Goal: Information Seeking & Learning: Check status

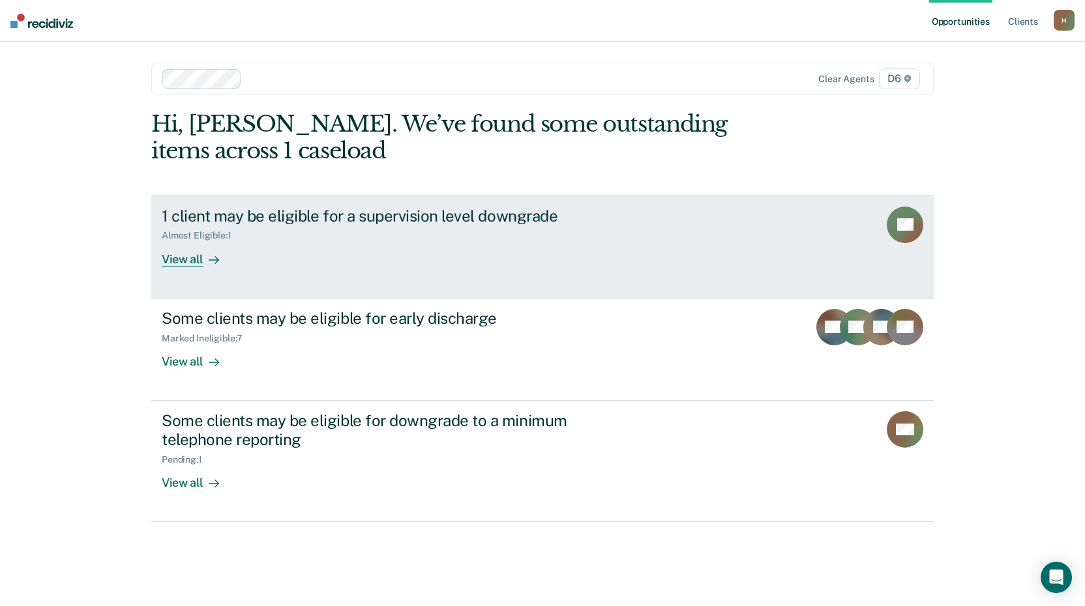
click at [173, 261] on div "View all" at bounding box center [198, 253] width 73 height 25
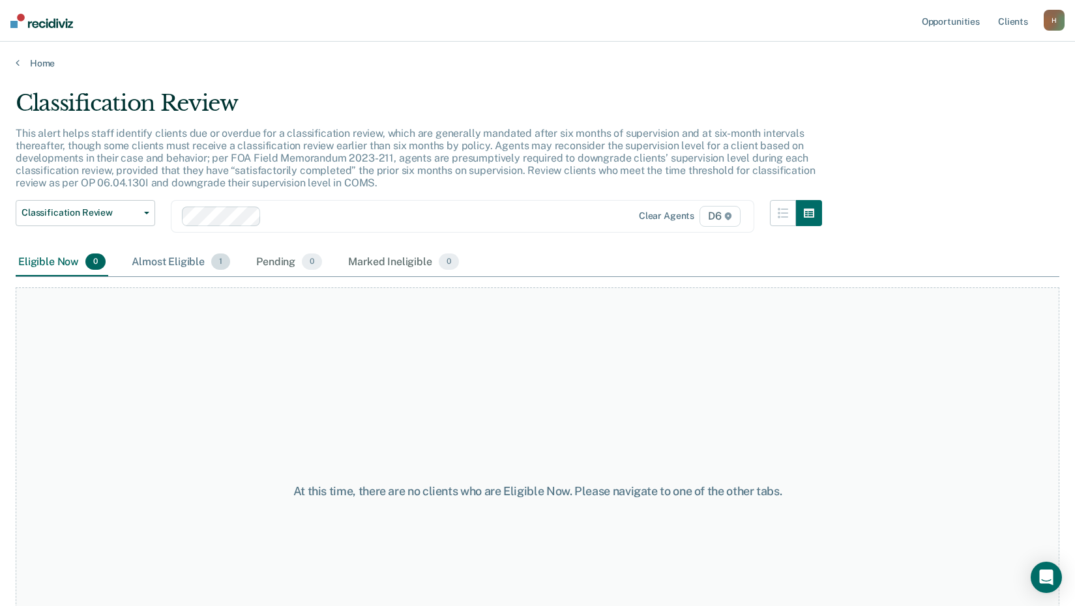
click at [171, 265] on div "Almost Eligible 1" at bounding box center [181, 262] width 104 height 29
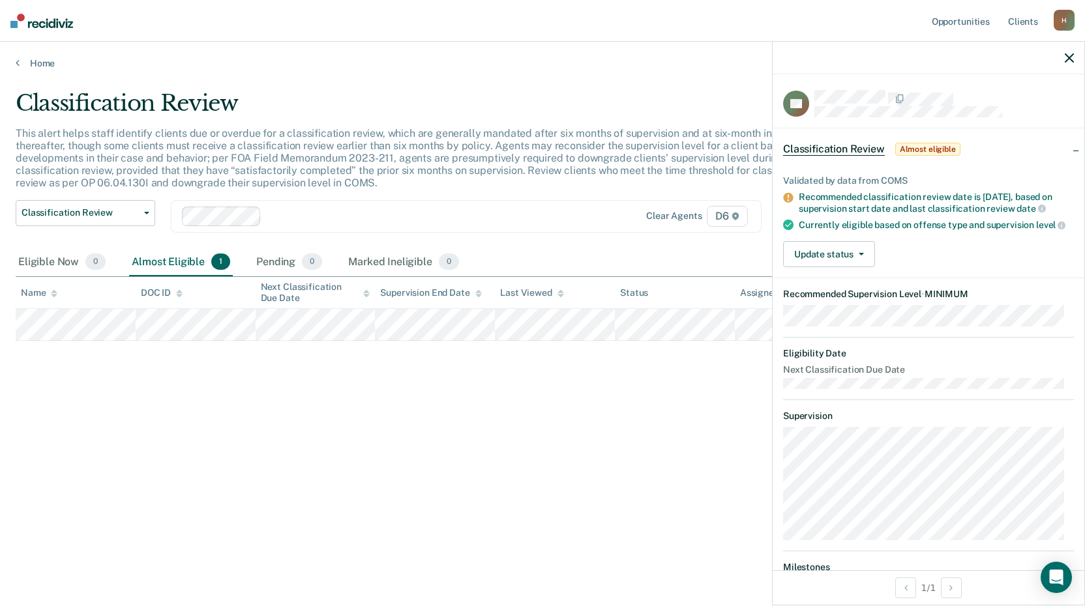
click at [518, 463] on div "Classification Review This alert helps staff identify clients due or overdue fo…" at bounding box center [543, 299] width 1054 height 419
click at [1071, 58] on icon "button" at bounding box center [1069, 57] width 9 height 9
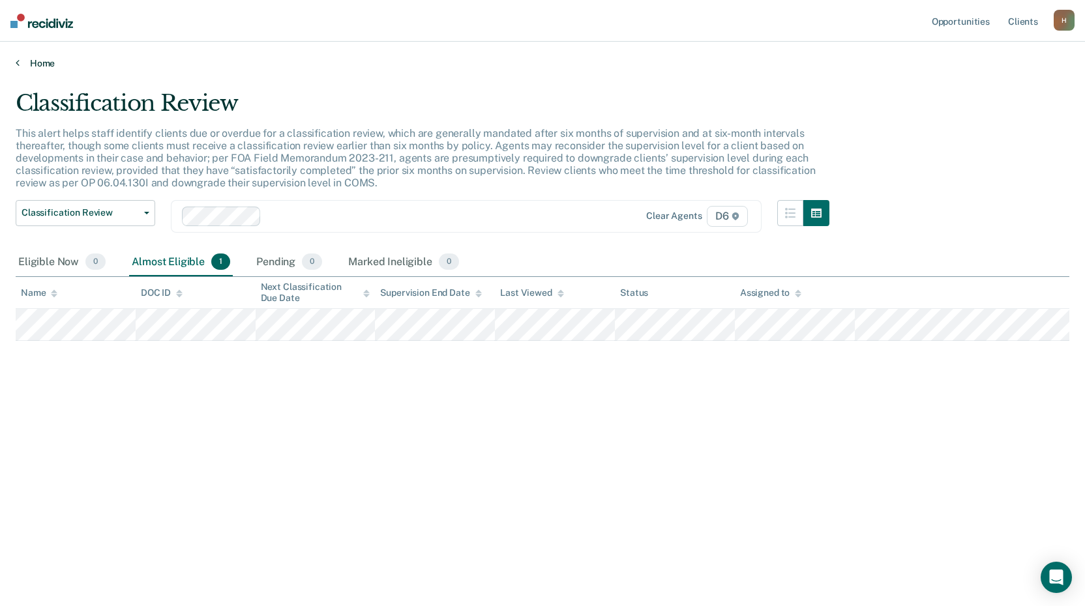
click at [20, 60] on link "Home" at bounding box center [543, 63] width 1054 height 12
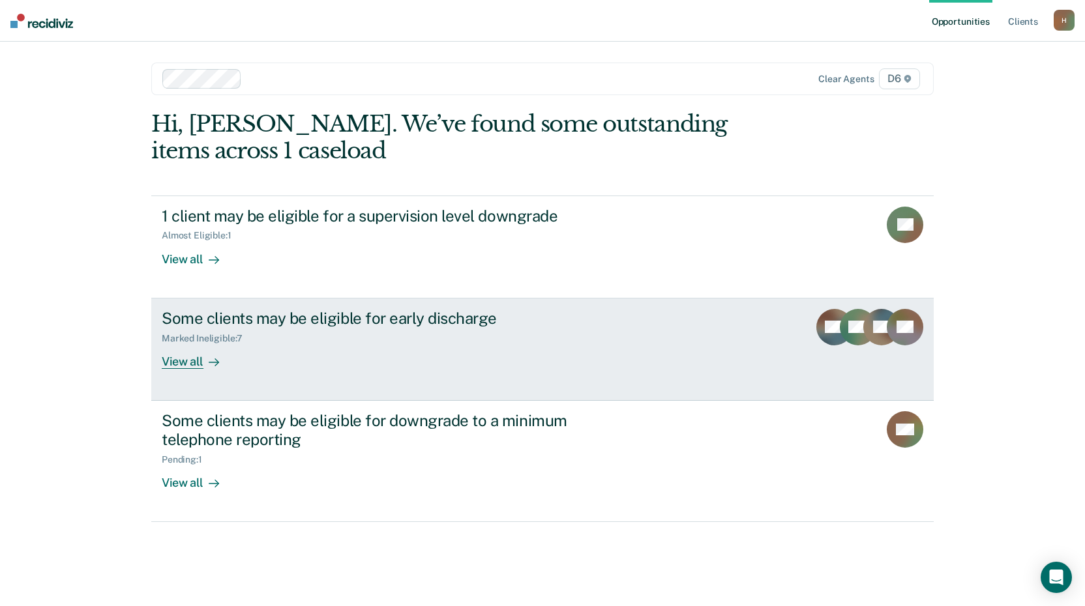
click at [282, 316] on div "Some clients may be eligible for early discharge" at bounding box center [391, 318] width 458 height 19
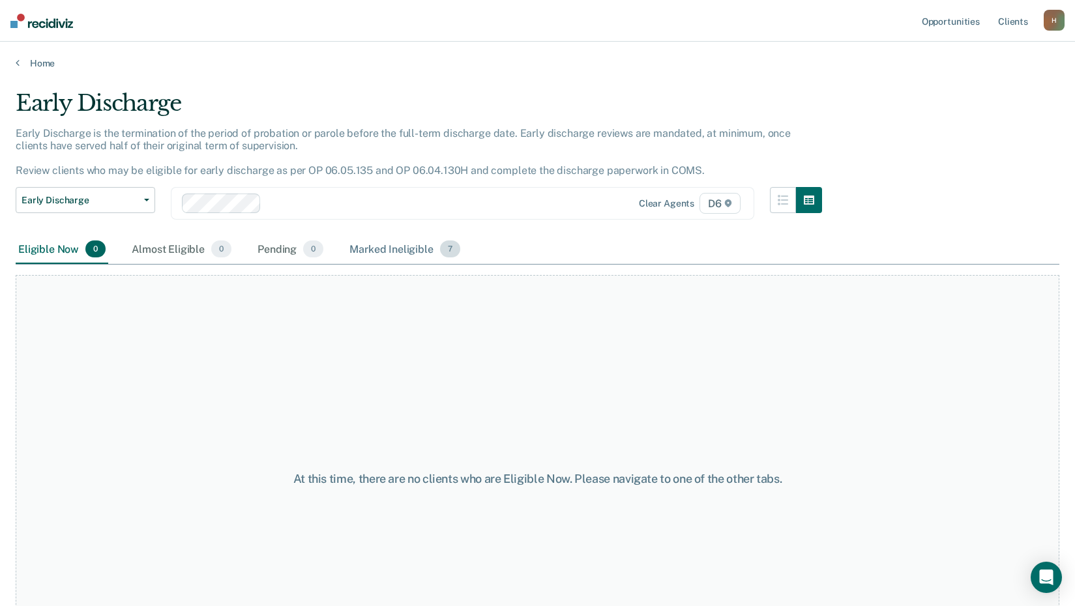
click at [398, 248] on div "Marked Ineligible 7" at bounding box center [405, 249] width 116 height 29
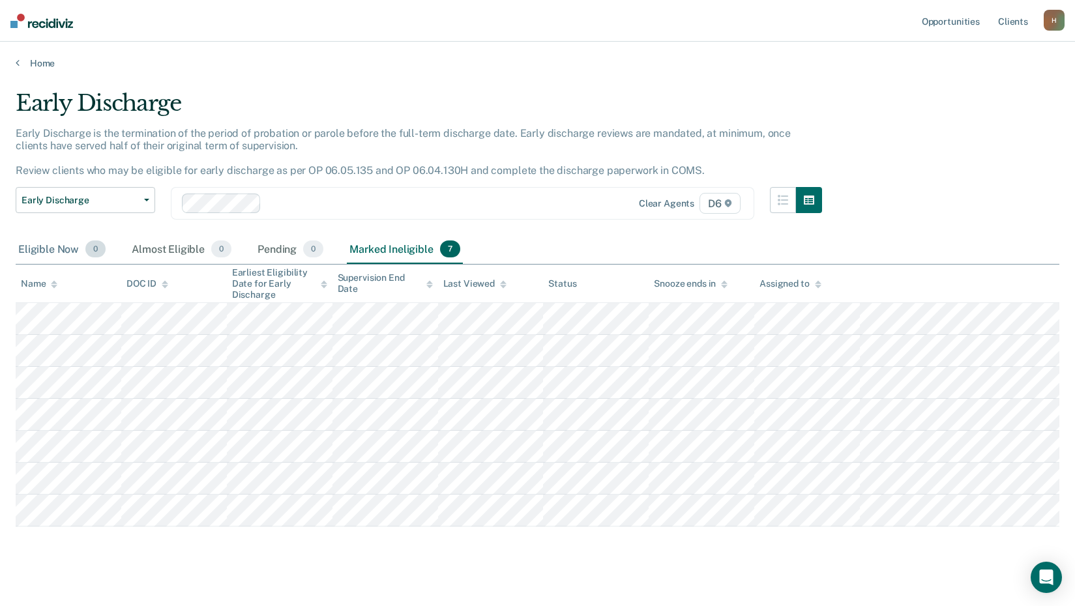
click at [51, 252] on div "Eligible Now 0" at bounding box center [62, 249] width 93 height 29
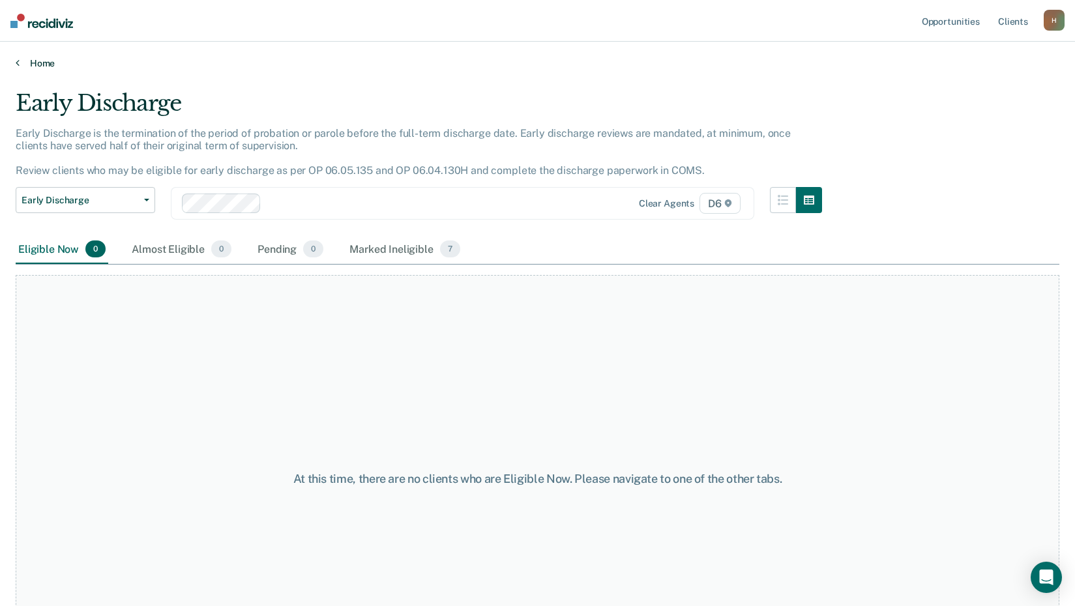
click at [18, 65] on icon at bounding box center [18, 62] width 4 height 10
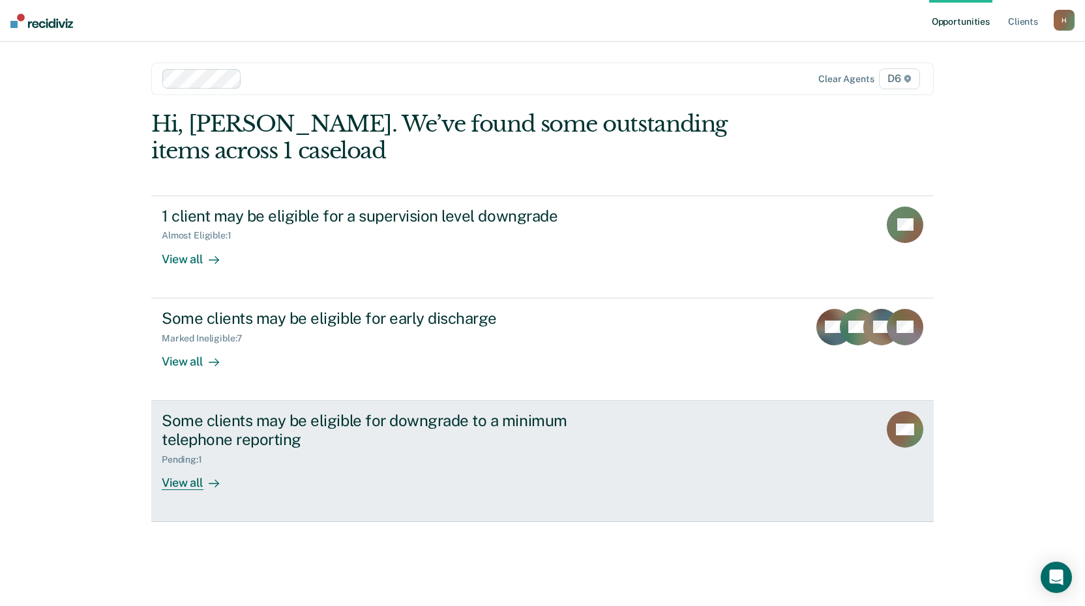
click at [233, 429] on div "Some clients may be eligible for downgrade to a minimum telephone reporting" at bounding box center [391, 430] width 458 height 38
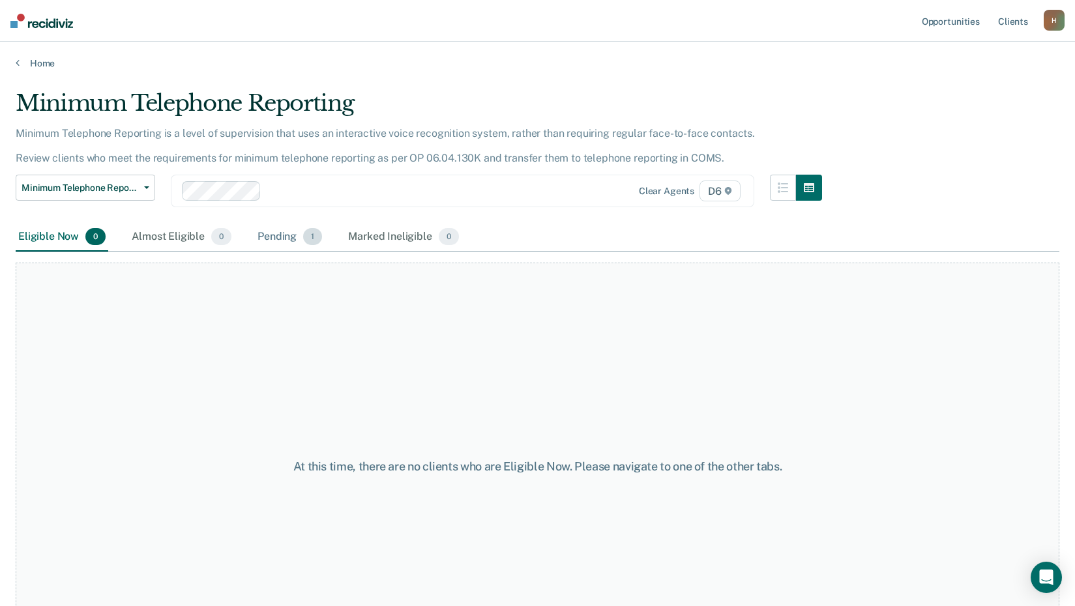
click at [299, 239] on div "Pending 1" at bounding box center [290, 237] width 70 height 29
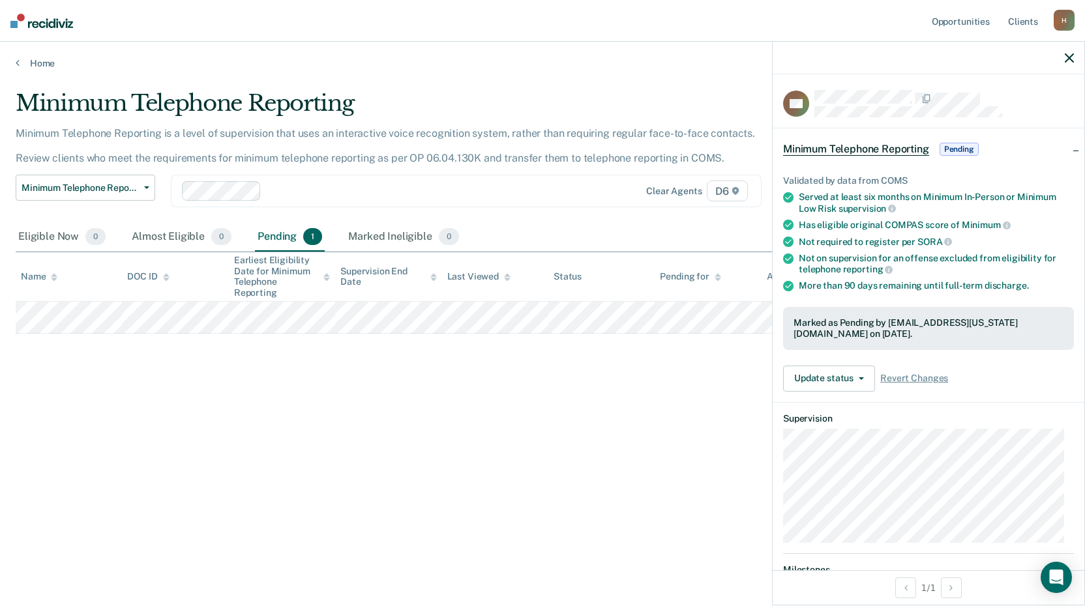
click at [14, 61] on div "Home" at bounding box center [542, 55] width 1085 height 27
click at [15, 61] on div "Home" at bounding box center [542, 55] width 1085 height 27
click at [38, 57] on div "Home" at bounding box center [542, 55] width 1085 height 27
click at [38, 60] on link "Home" at bounding box center [543, 63] width 1054 height 12
